Goal: Task Accomplishment & Management: Manage account settings

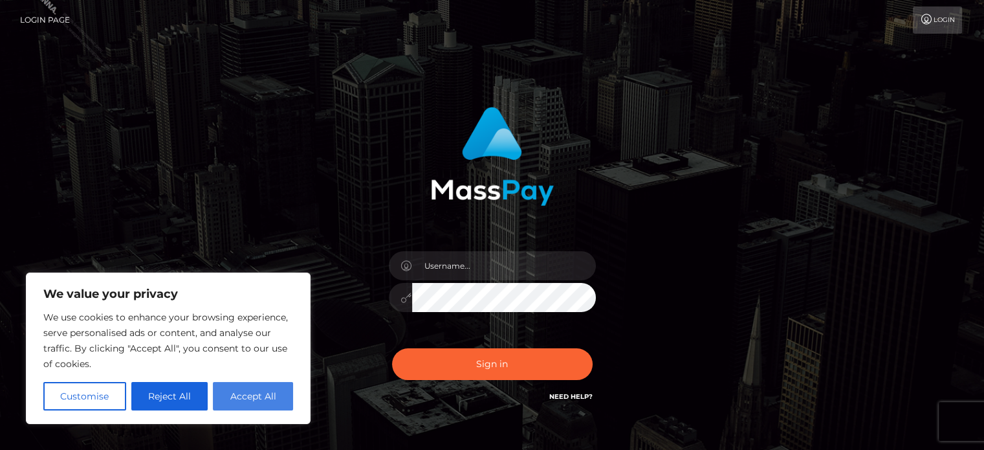
click at [256, 400] on button "Accept All" at bounding box center [253, 396] width 80 height 28
checkbox input "true"
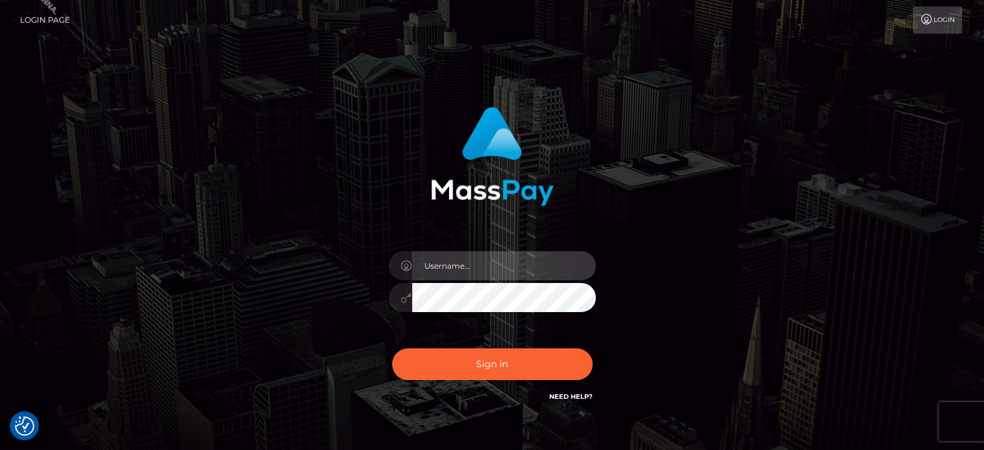
click at [463, 266] on input "text" at bounding box center [504, 265] width 184 height 29
type input "m"
type input "Marianne Kaye Sanoy"
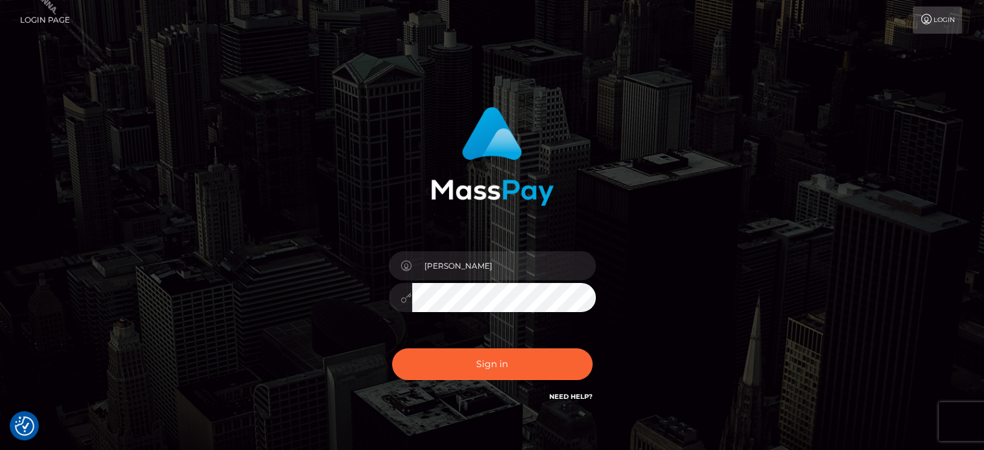
click at [392, 348] on button "Sign in" at bounding box center [492, 364] width 201 height 32
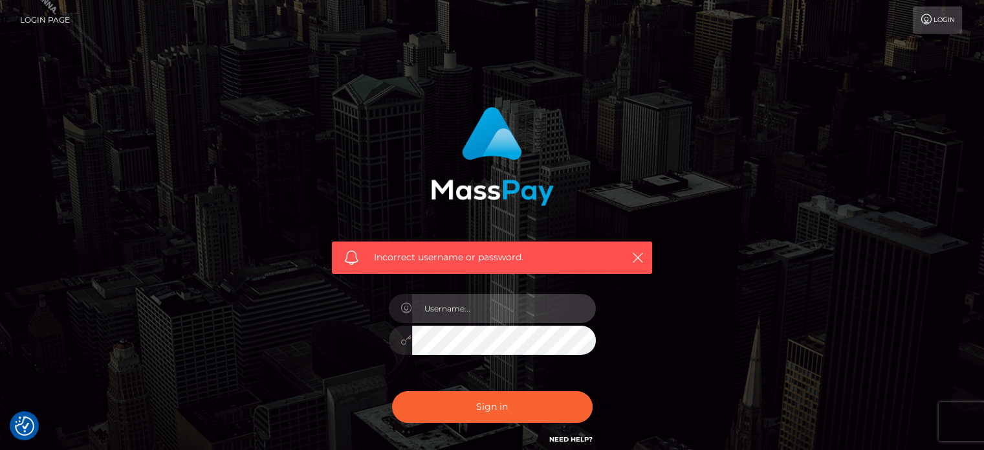
click at [461, 308] on input "text" at bounding box center [504, 308] width 184 height 29
click at [956, 22] on link "Login" at bounding box center [937, 19] width 49 height 27
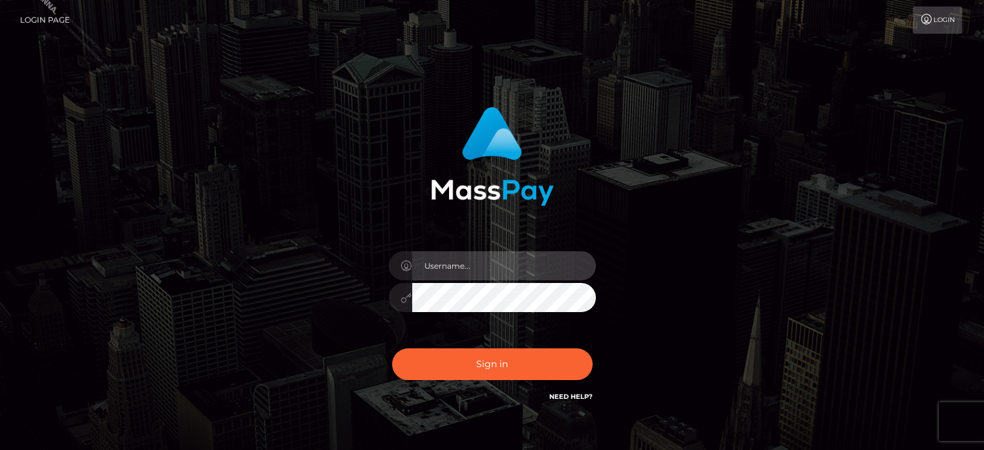
click at [461, 278] on input "text" at bounding box center [504, 265] width 184 height 29
type input "m"
paste input "marianne.HM"
type input "marianne.HM"
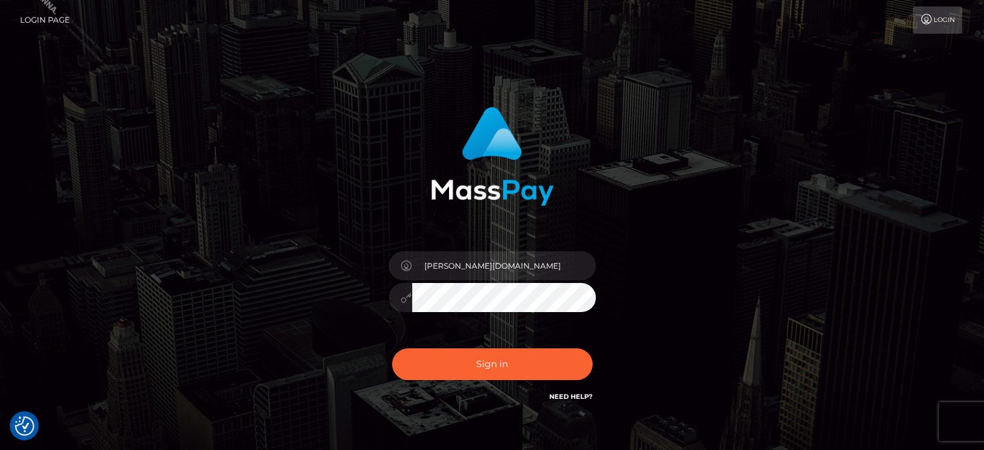
click at [392, 348] on button "Sign in" at bounding box center [492, 364] width 201 height 32
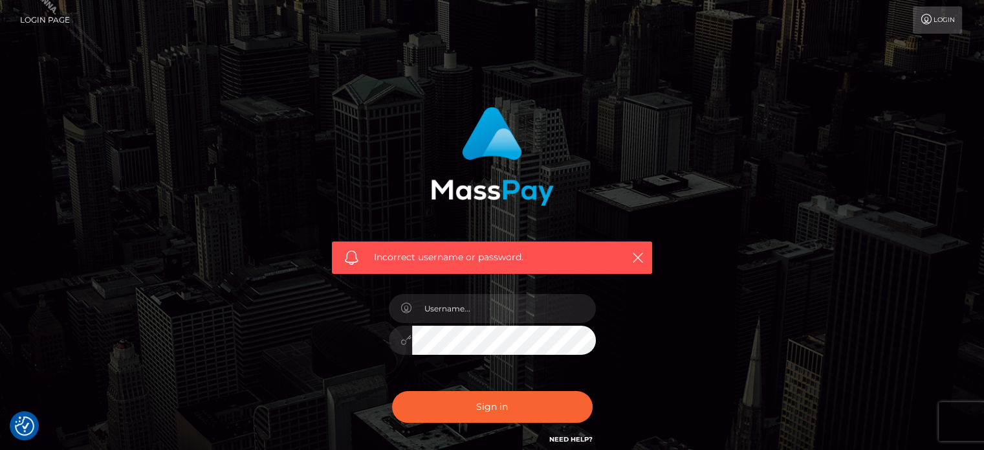
click at [454, 175] on img at bounding box center [492, 156] width 123 height 99
click at [634, 254] on icon "button" at bounding box center [638, 257] width 13 height 13
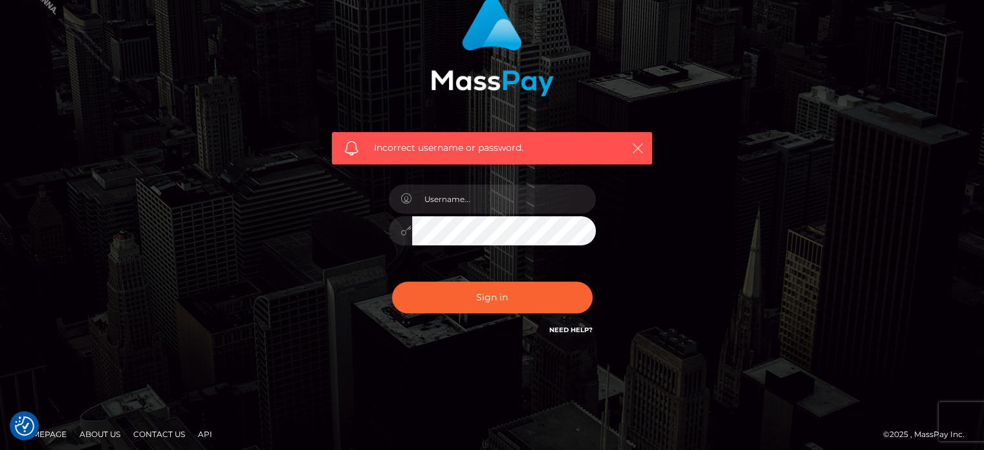
scroll to position [116, 0]
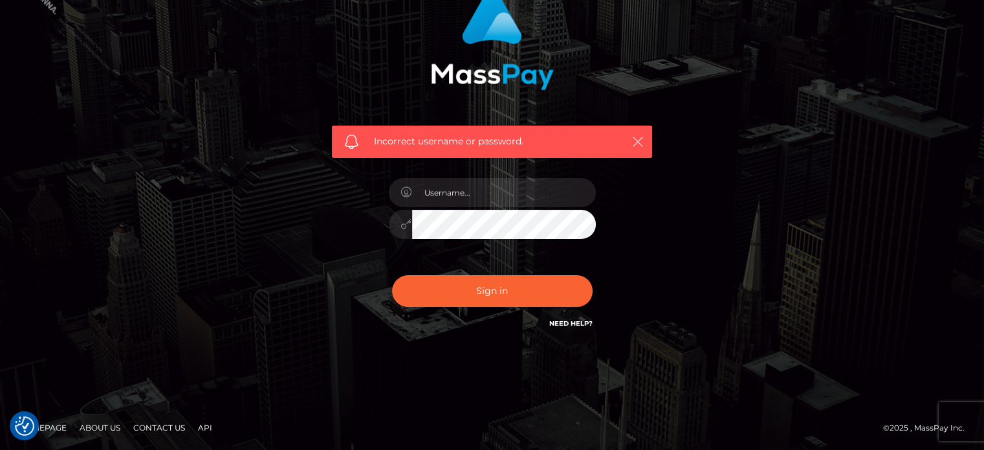
click at [637, 134] on button "button" at bounding box center [638, 141] width 16 height 16
click at [637, 148] on icon "button" at bounding box center [638, 141] width 13 height 13
click at [639, 139] on icon "button" at bounding box center [638, 141] width 13 height 13
click at [502, 201] on input "text" at bounding box center [504, 192] width 184 height 29
type input "[PERSON_NAME][EMAIL_ADDRESS][DOMAIN_NAME]"
